Goal: Complete application form: Complete application form

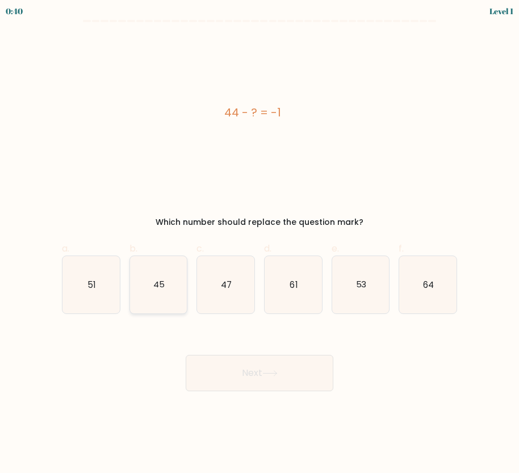
click at [157, 279] on text "45" at bounding box center [158, 284] width 11 height 12
click at [260, 244] on input "b. 45" at bounding box center [260, 240] width 1 height 7
radio input "true"
click at [249, 383] on button "Next" at bounding box center [260, 373] width 148 height 36
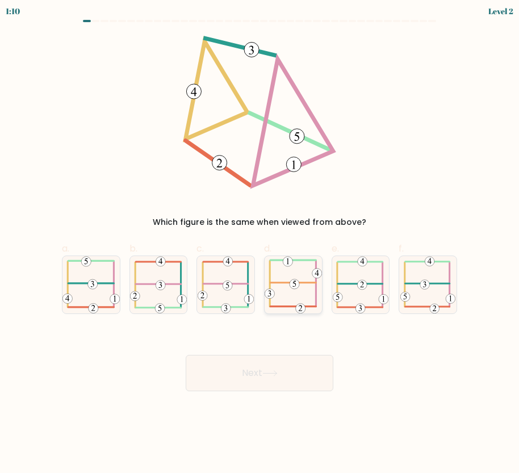
click at [295, 292] on icon at bounding box center [293, 284] width 57 height 57
click at [260, 244] on input "d." at bounding box center [260, 240] width 1 height 7
radio input "true"
click at [270, 371] on icon at bounding box center [269, 373] width 15 height 6
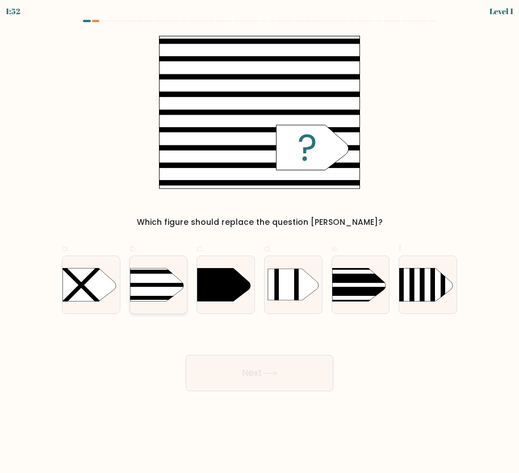
click at [153, 298] on rect at bounding box center [117, 298] width 149 height 4
click at [260, 244] on input "b." at bounding box center [260, 240] width 1 height 7
radio input "true"
click at [227, 364] on button "Next" at bounding box center [260, 373] width 148 height 36
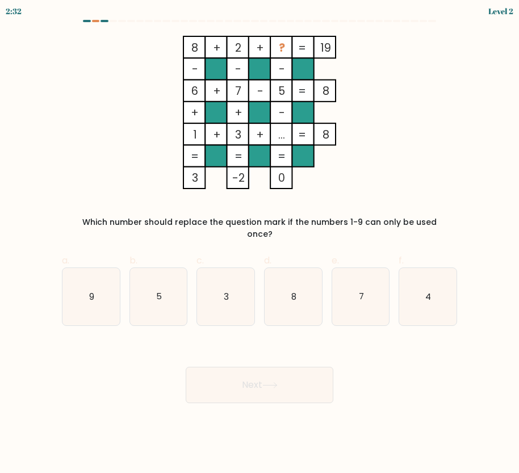
click at [391, 294] on div "e. 7" at bounding box center [361, 290] width 68 height 72
click at [351, 311] on icon "7" at bounding box center [360, 296] width 57 height 57
click at [260, 244] on input "e. 7" at bounding box center [260, 240] width 1 height 7
radio input "true"
click at [304, 367] on button "Next" at bounding box center [260, 385] width 148 height 36
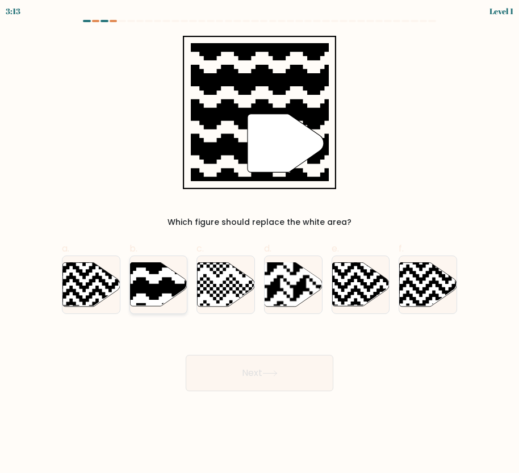
drag, startPoint x: 128, startPoint y: 296, endPoint x: 152, endPoint y: 287, distance: 25.5
click at [152, 287] on div "b." at bounding box center [159, 278] width 68 height 72
click at [152, 287] on icon at bounding box center [139, 262] width 104 height 104
click at [260, 244] on input "b." at bounding box center [260, 240] width 1 height 7
radio input "true"
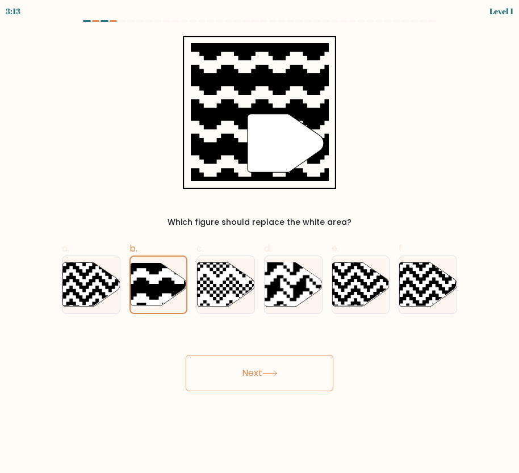
click at [271, 361] on button "Next" at bounding box center [260, 373] width 148 height 36
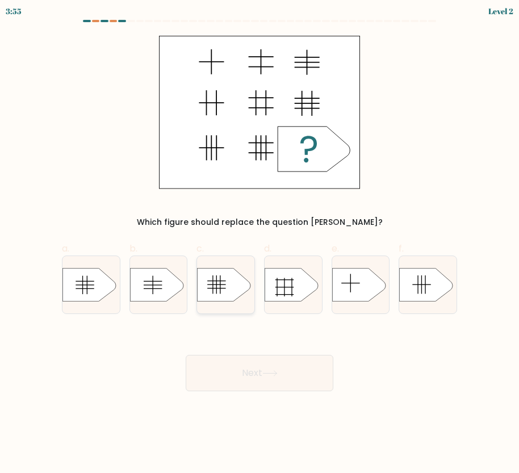
click at [211, 294] on icon at bounding box center [224, 285] width 53 height 34
click at [260, 244] on input "c." at bounding box center [260, 240] width 1 height 7
radio input "true"
click at [271, 397] on body "3:55 Level 2 a." at bounding box center [259, 236] width 519 height 473
click at [266, 366] on button "Next" at bounding box center [260, 373] width 148 height 36
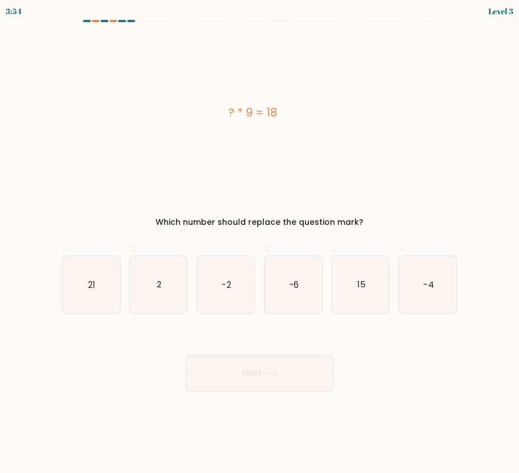
click at [267, 370] on icon at bounding box center [269, 373] width 15 height 6
click at [167, 289] on icon "2" at bounding box center [158, 284] width 57 height 57
click at [260, 244] on input "b. 2" at bounding box center [260, 240] width 1 height 7
radio input "true"
click at [218, 358] on button "Next" at bounding box center [260, 373] width 148 height 36
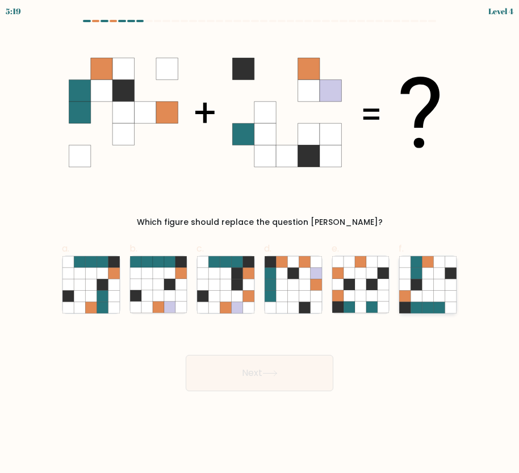
click at [426, 291] on icon at bounding box center [428, 295] width 11 height 11
click at [260, 244] on input "f." at bounding box center [260, 240] width 1 height 7
radio input "true"
click at [283, 369] on button "Next" at bounding box center [260, 373] width 148 height 36
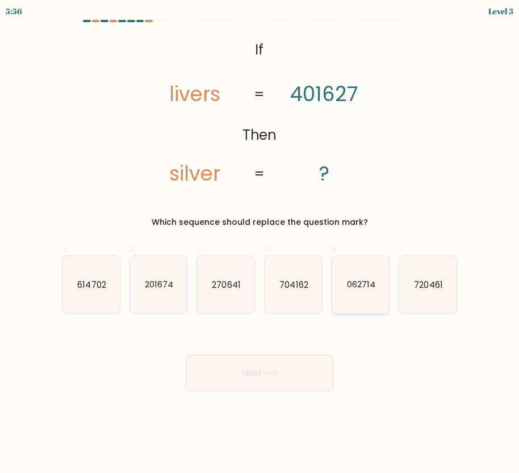
click at [355, 285] on text "062714" at bounding box center [361, 284] width 28 height 12
click at [260, 244] on input "e. 062714" at bounding box center [260, 240] width 1 height 7
radio input "true"
click at [318, 371] on button "Next" at bounding box center [260, 373] width 148 height 36
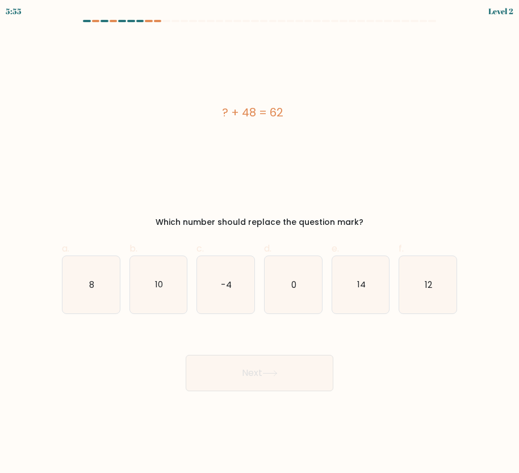
click at [312, 370] on button "Next" at bounding box center [260, 373] width 148 height 36
click at [354, 303] on icon "14" at bounding box center [360, 284] width 57 height 57
click at [260, 244] on input "e. 14" at bounding box center [260, 240] width 1 height 7
radio input "true"
click at [285, 370] on button "Next" at bounding box center [260, 373] width 148 height 36
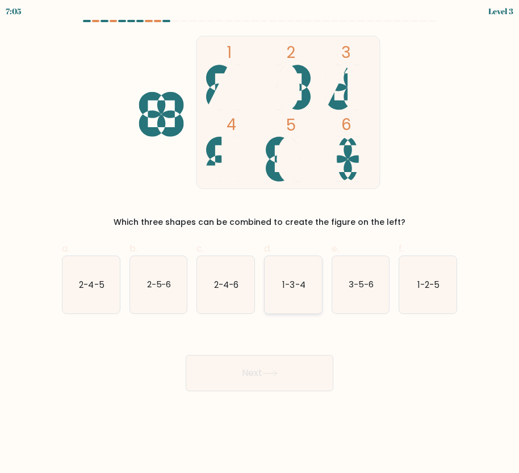
click at [297, 280] on text "1-3-4" at bounding box center [293, 284] width 23 height 12
click at [260, 244] on input "d. 1-3-4" at bounding box center [260, 240] width 1 height 7
radio input "true"
click at [298, 368] on button "Next" at bounding box center [260, 373] width 148 height 36
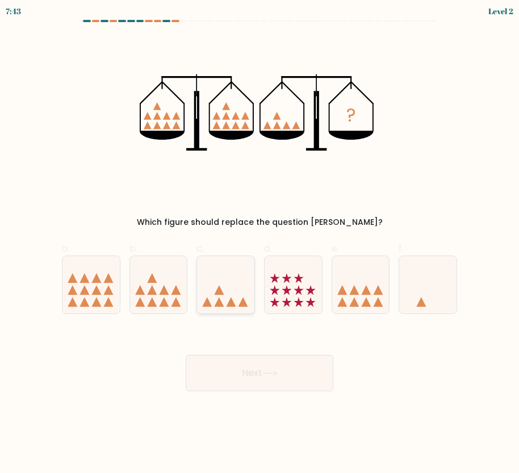
click at [232, 289] on icon at bounding box center [225, 284] width 57 height 47
click at [260, 244] on input "c." at bounding box center [260, 240] width 1 height 7
radio input "true"
drag, startPoint x: 308, startPoint y: 392, endPoint x: 302, endPoint y: 389, distance: 6.9
click at [305, 391] on body "7:42 Level 2" at bounding box center [259, 236] width 519 height 473
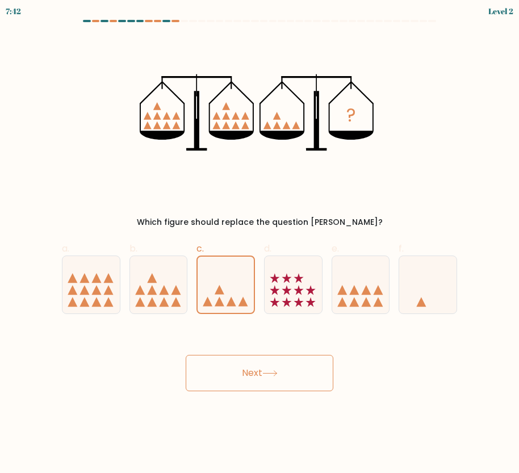
click at [302, 389] on button "Next" at bounding box center [260, 373] width 148 height 36
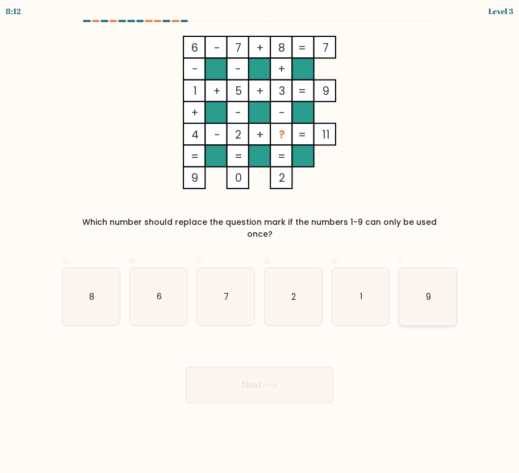
click at [412, 293] on icon "9" at bounding box center [427, 296] width 57 height 57
click at [260, 244] on input "f. 9" at bounding box center [260, 240] width 1 height 7
radio input "true"
click at [272, 389] on button "Next" at bounding box center [260, 385] width 148 height 36
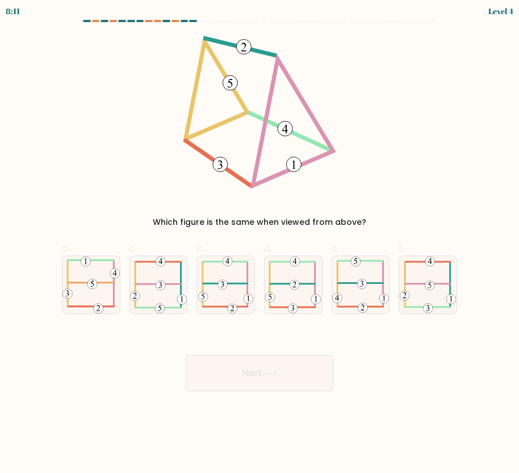
click at [279, 385] on button "Next" at bounding box center [260, 373] width 148 height 36
click at [282, 298] on icon at bounding box center [293, 284] width 56 height 57
click at [260, 244] on input "d." at bounding box center [260, 240] width 1 height 7
radio input "true"
click at [292, 361] on button "Next" at bounding box center [260, 373] width 148 height 36
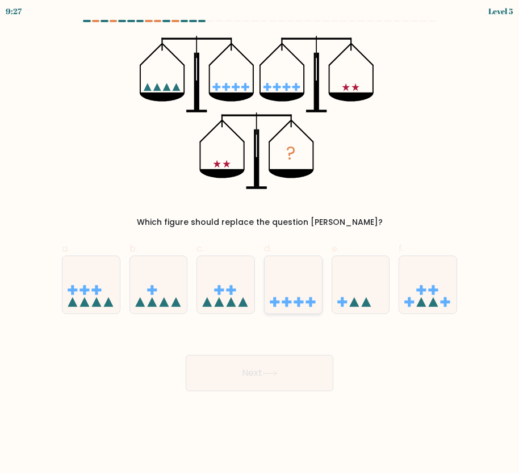
click at [298, 294] on icon at bounding box center [293, 284] width 57 height 47
click at [260, 244] on input "d." at bounding box center [260, 240] width 1 height 7
radio input "true"
click at [275, 368] on button "Next" at bounding box center [260, 373] width 148 height 36
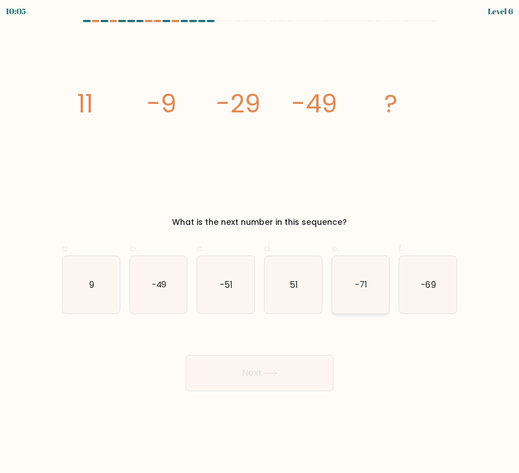
click at [343, 290] on icon "-71" at bounding box center [360, 284] width 57 height 57
click at [260, 244] on input "e. -71" at bounding box center [260, 240] width 1 height 7
radio input "true"
click at [307, 356] on button "Next" at bounding box center [260, 373] width 148 height 36
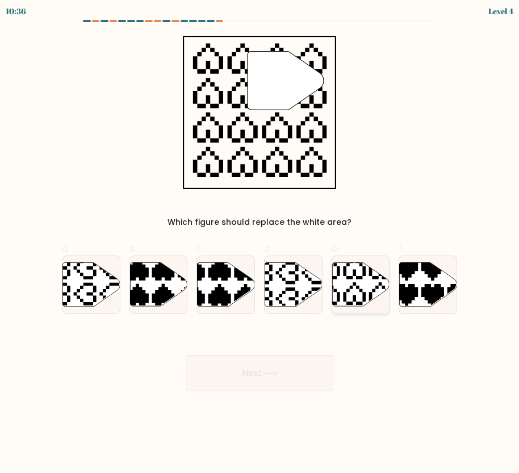
click at [347, 292] on icon at bounding box center [341, 307] width 101 height 101
click at [260, 244] on input "e." at bounding box center [260, 240] width 1 height 7
radio input "true"
click at [291, 376] on button "Next" at bounding box center [260, 373] width 148 height 36
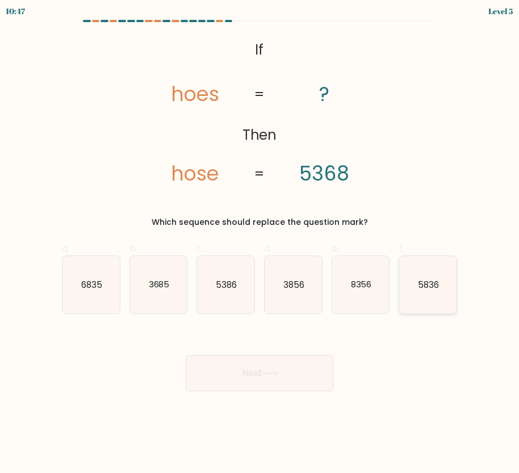
click at [408, 289] on icon "5836" at bounding box center [427, 284] width 57 height 57
click at [260, 244] on input "f. 5836" at bounding box center [260, 240] width 1 height 7
radio input "true"
click at [310, 367] on button "Next" at bounding box center [260, 373] width 148 height 36
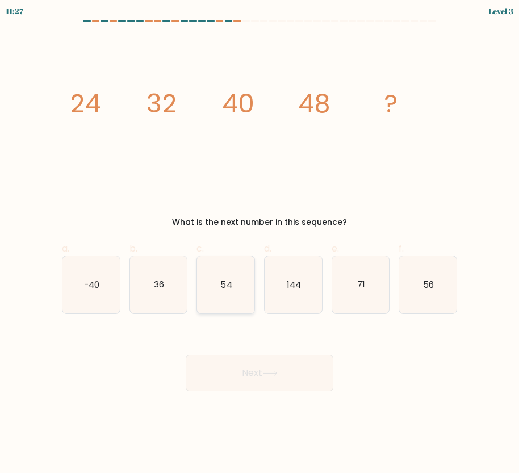
click at [222, 301] on icon "54" at bounding box center [225, 284] width 57 height 57
click at [260, 244] on input "c. 54" at bounding box center [260, 240] width 1 height 7
radio input "true"
click at [256, 383] on button "Next" at bounding box center [260, 373] width 148 height 36
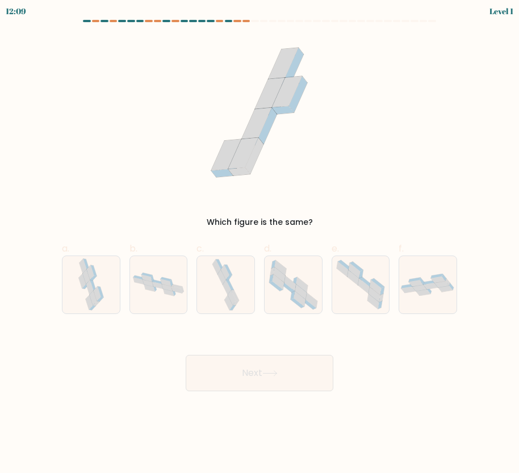
click at [188, 299] on div "b." at bounding box center [159, 278] width 68 height 72
click at [269, 372] on icon at bounding box center [269, 373] width 15 height 6
